Goal: Find specific page/section: Find specific page/section

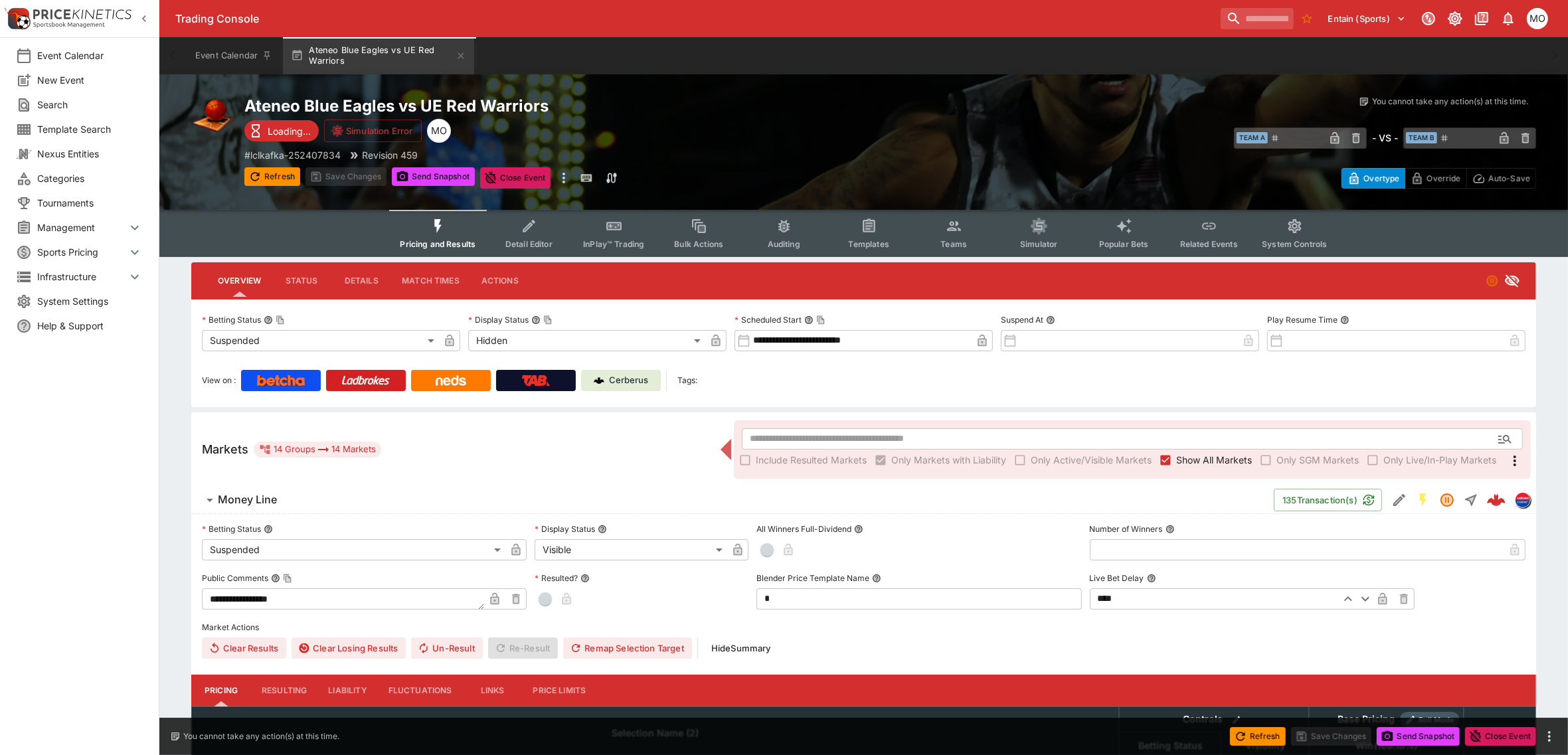
click at [854, 231] on button "Templates" at bounding box center [869, 234] width 85 height 47
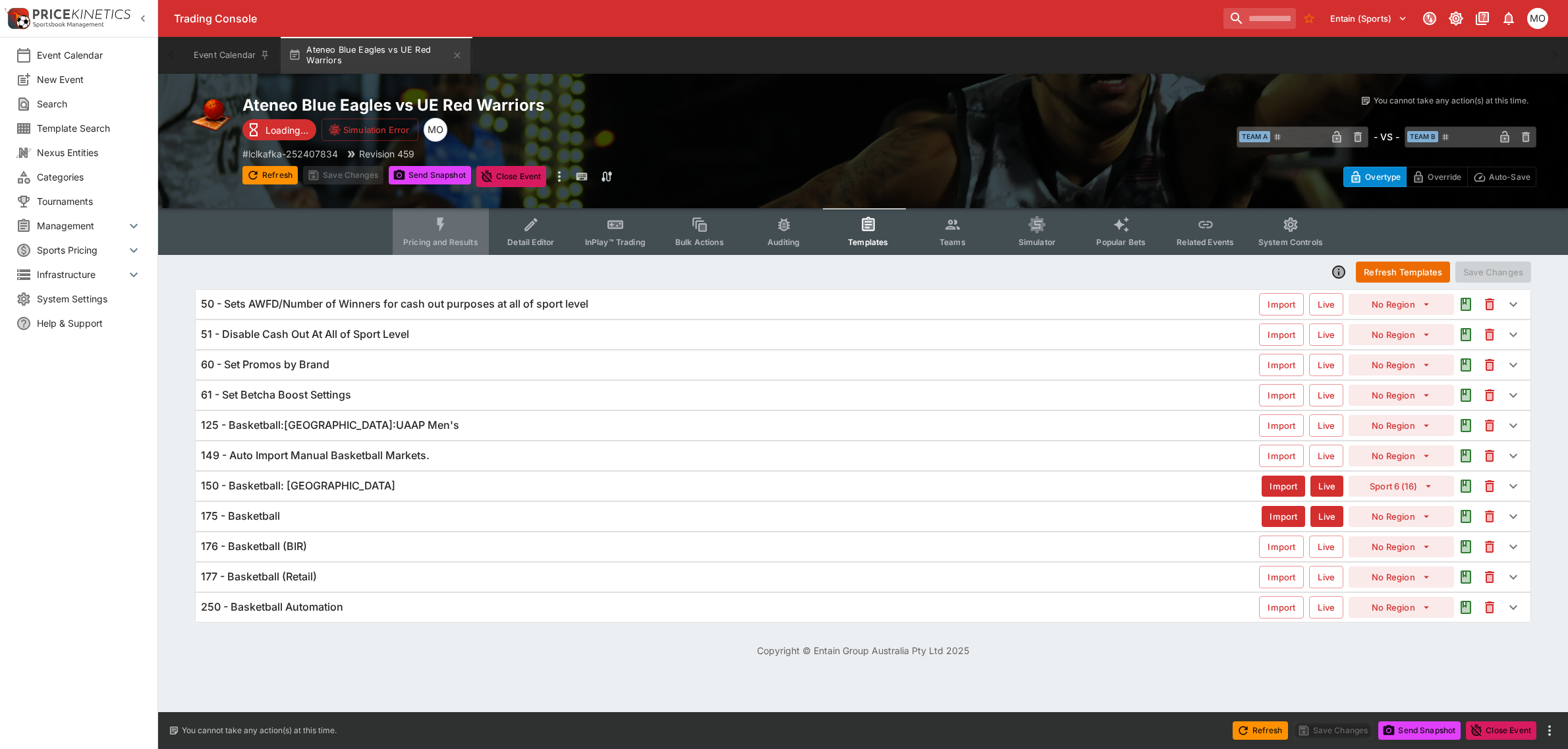
click at [463, 234] on button "Pricing and Results" at bounding box center [440, 232] width 96 height 46
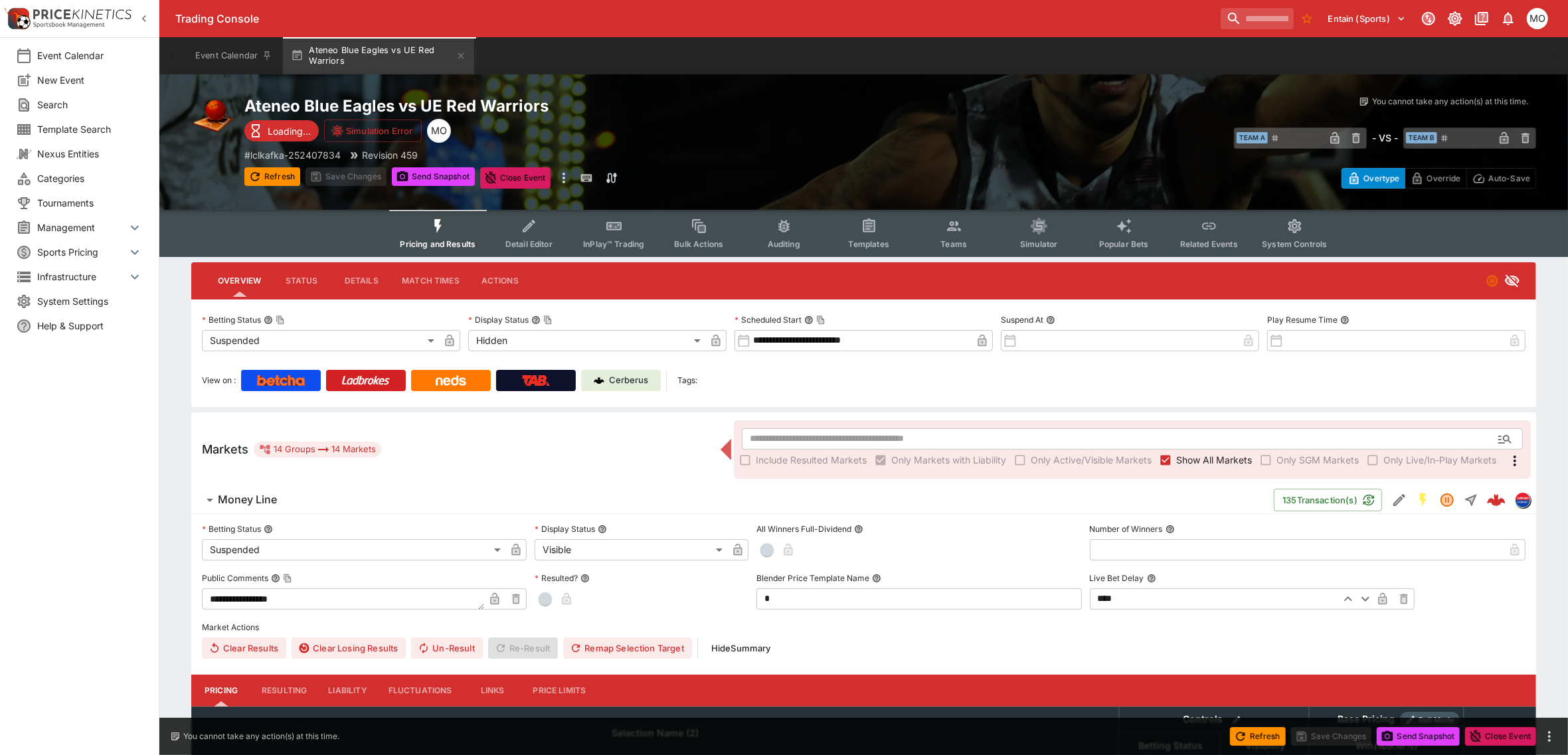
click at [634, 377] on p "Cerberus" at bounding box center [629, 380] width 39 height 14
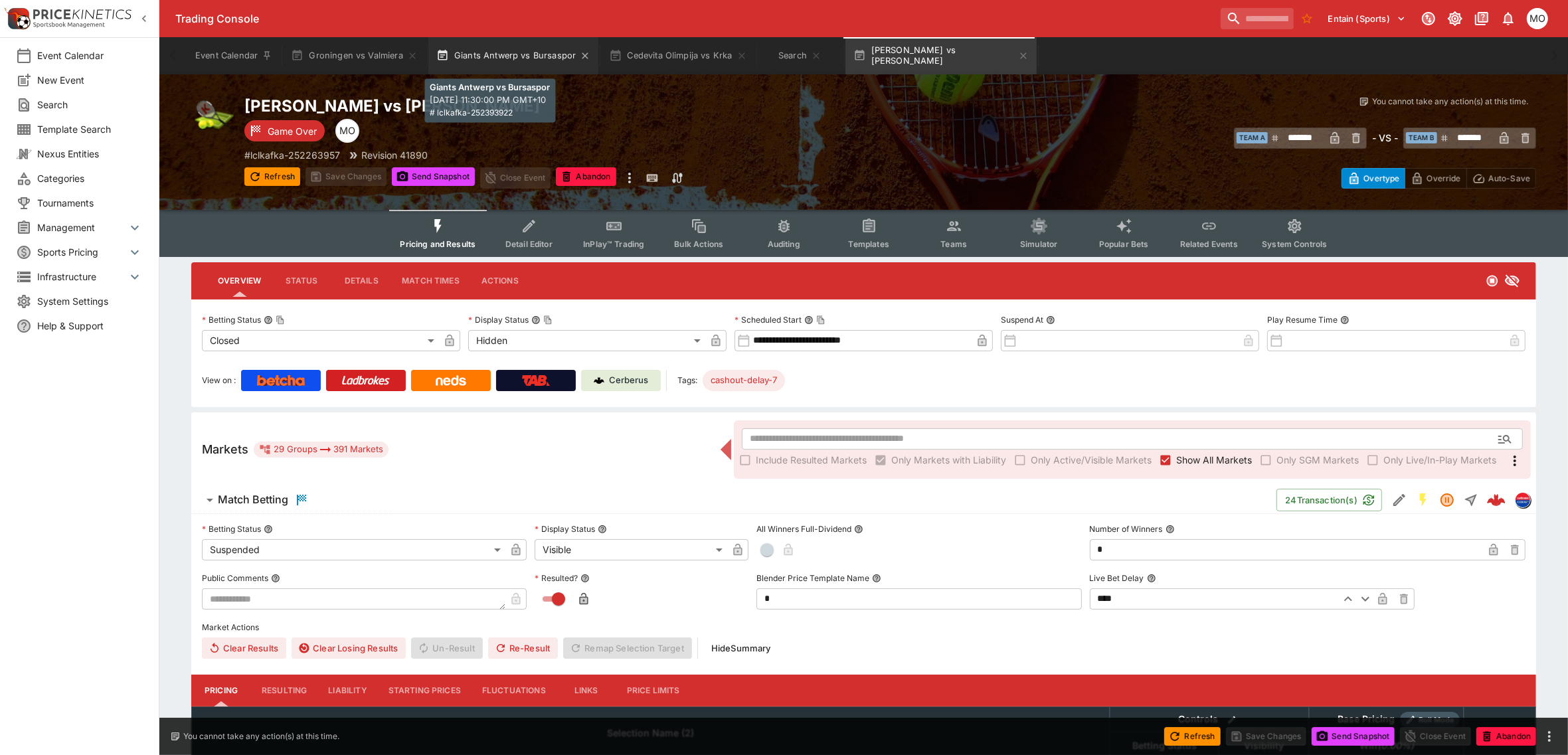
click at [519, 61] on button "Giants Antwerp vs Bursaspor" at bounding box center [513, 55] width 171 height 37
